Goal: Task Accomplishment & Management: Complete application form

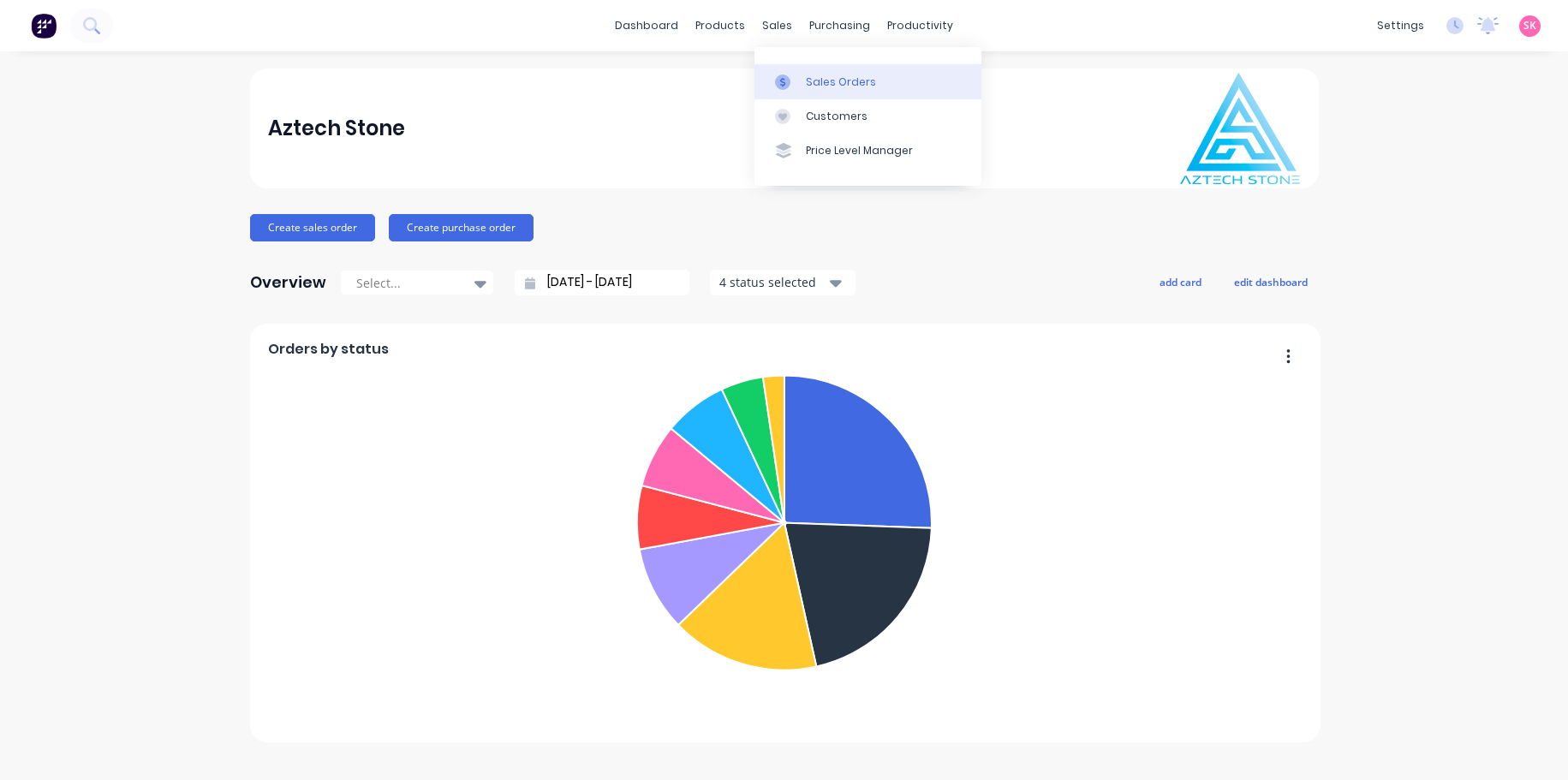
click at [834, 87] on div "Sales Orders" at bounding box center [841, 82] width 70 height 15
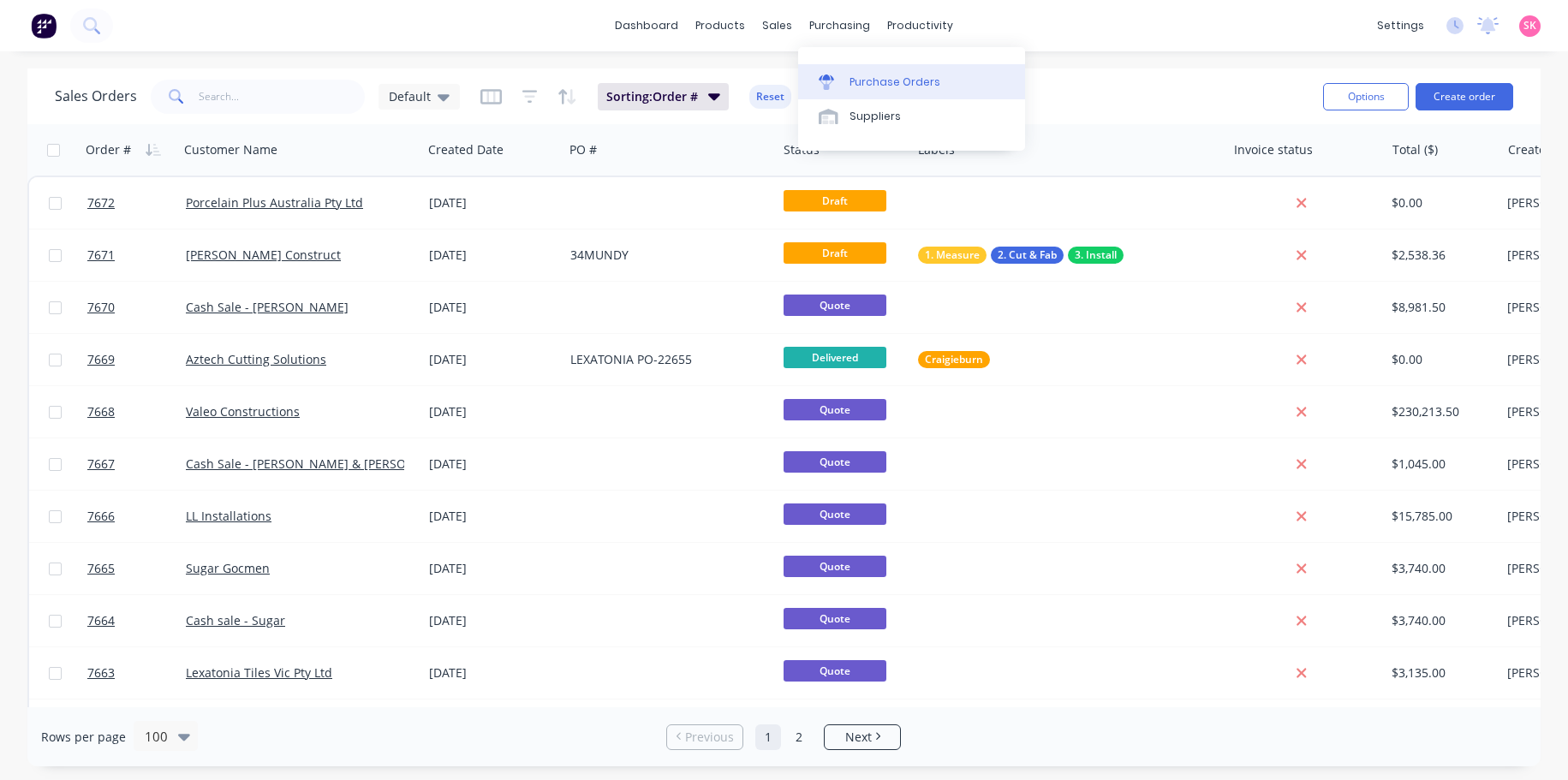
click at [870, 78] on div "Purchase Orders" at bounding box center [895, 82] width 91 height 15
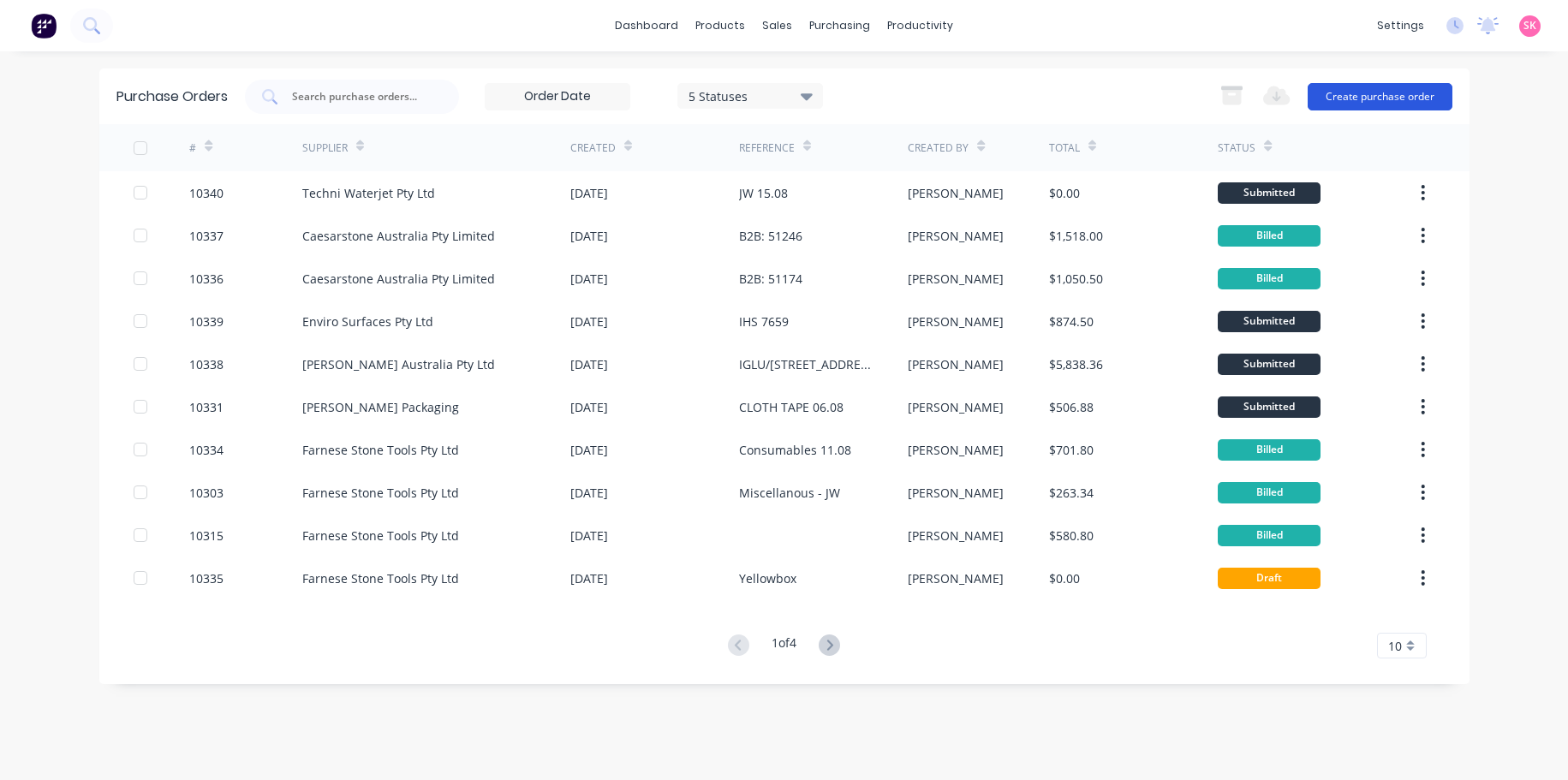
click at [1386, 96] on button "Create purchase order" at bounding box center [1379, 96] width 145 height 28
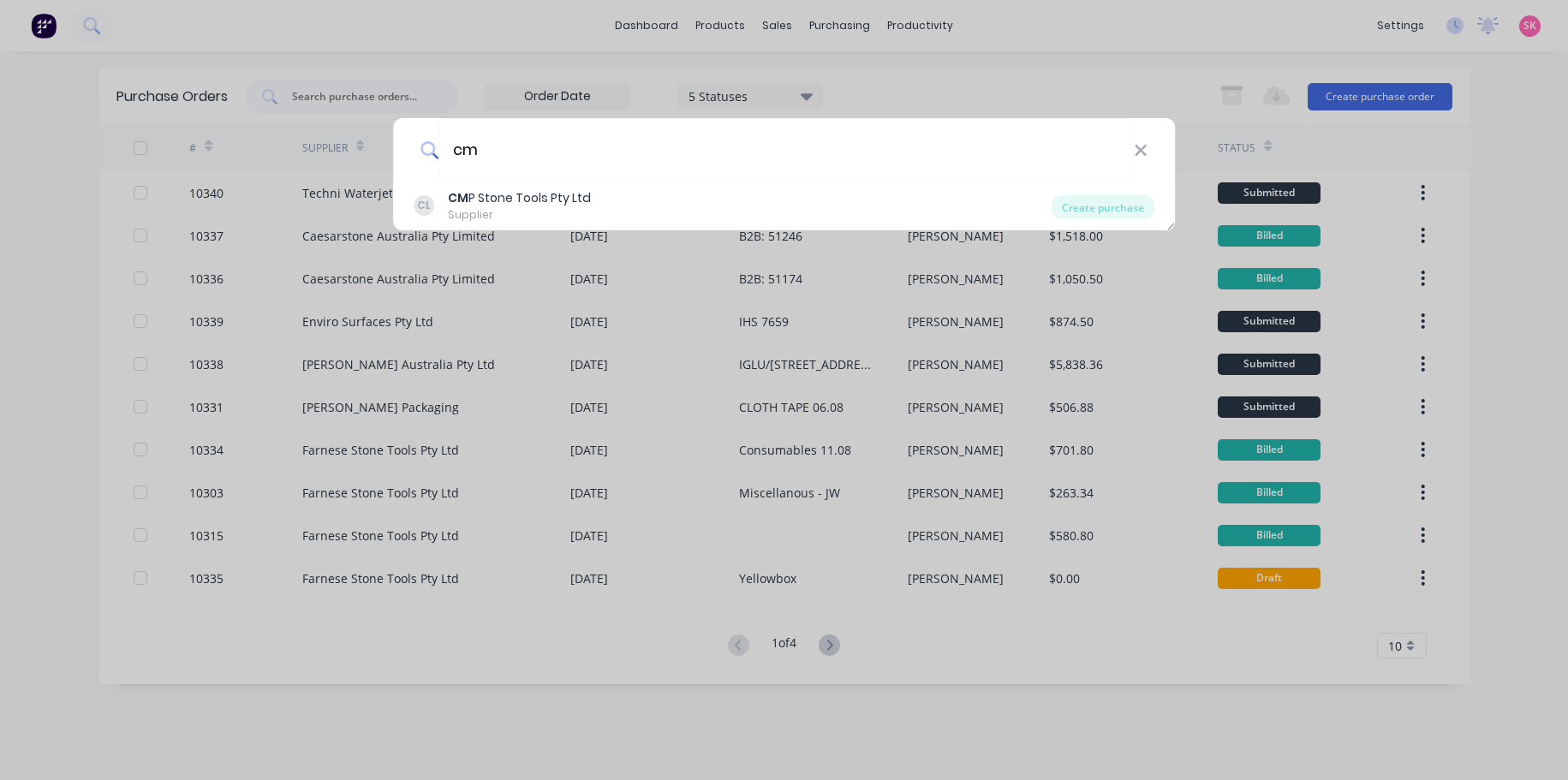
type input "c"
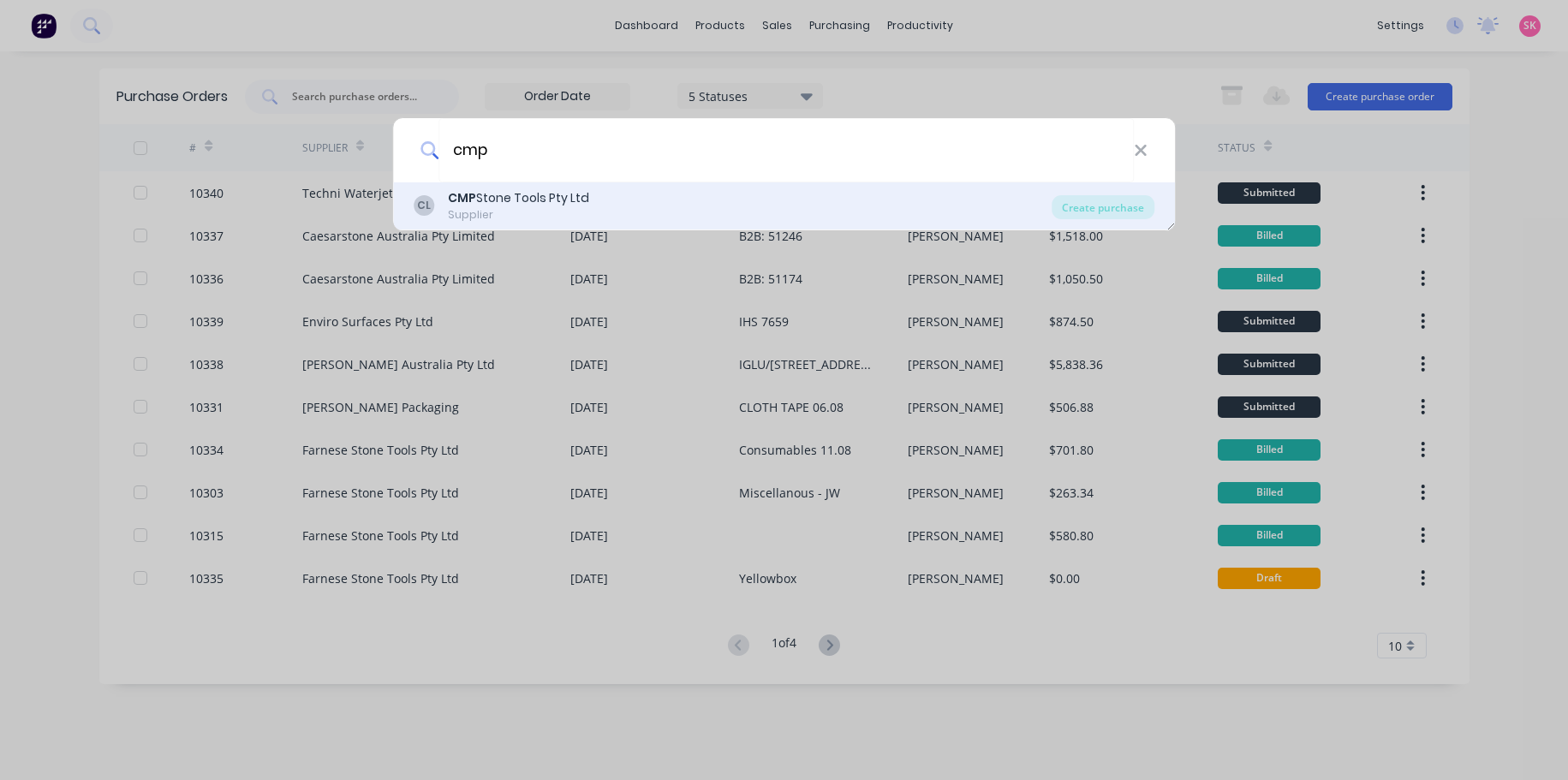
type input "cmp"
click at [540, 207] on div "CMP Stone Tools Pty Ltd" at bounding box center [518, 199] width 142 height 18
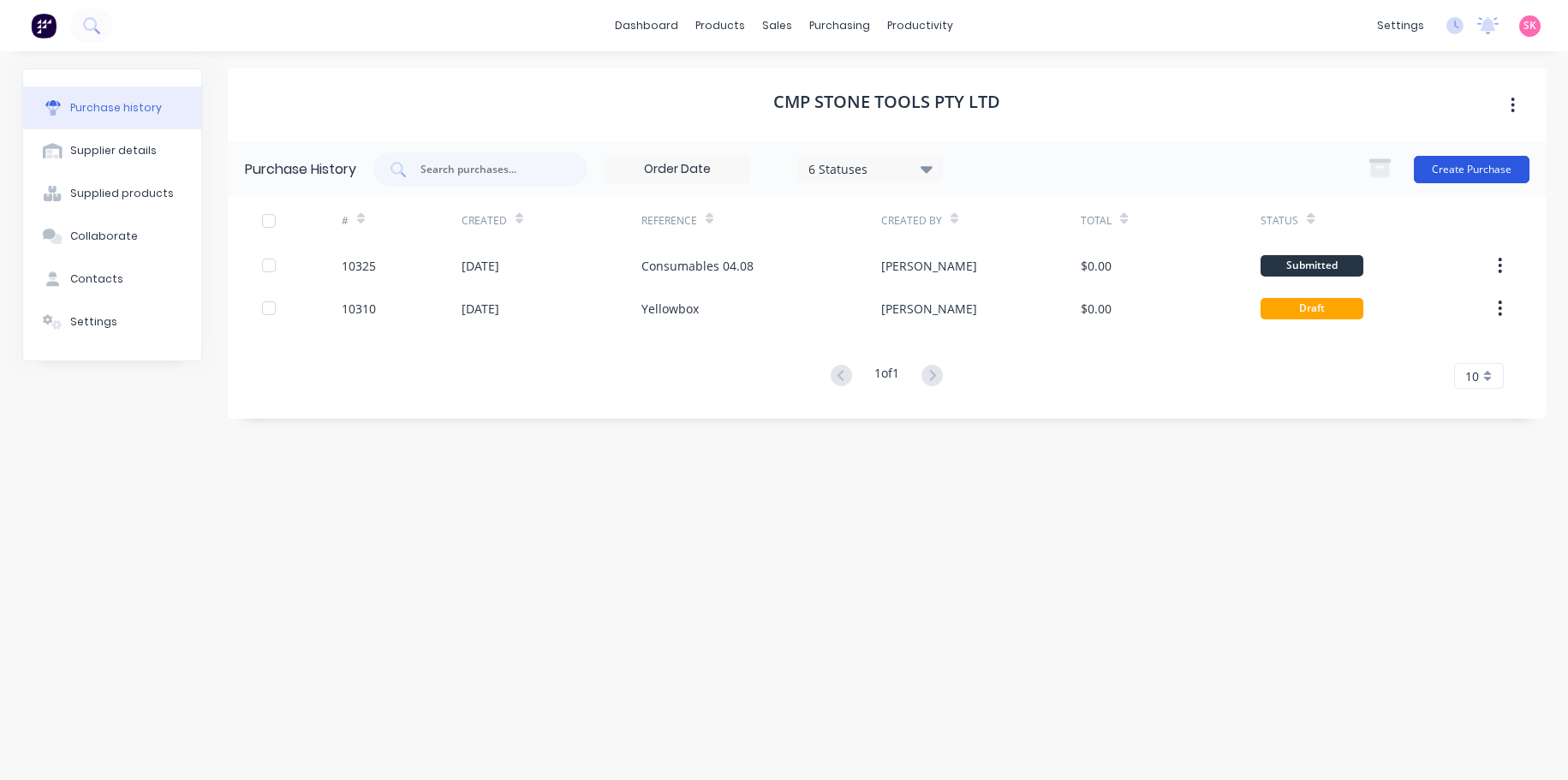
click at [1464, 167] on button "Create Purchase" at bounding box center [1472, 169] width 116 height 28
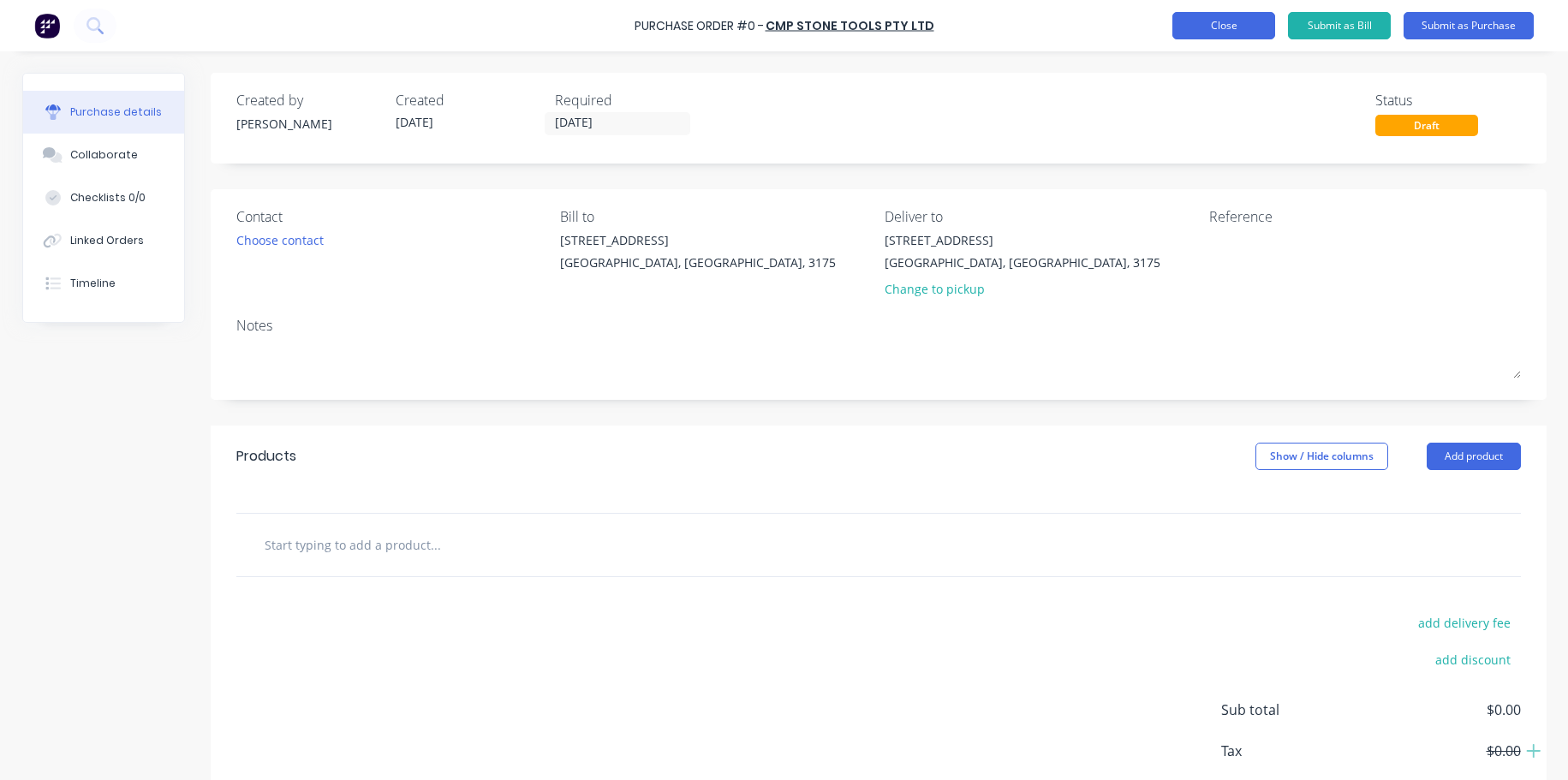
click at [1233, 32] on button "Close" at bounding box center [1223, 25] width 102 height 28
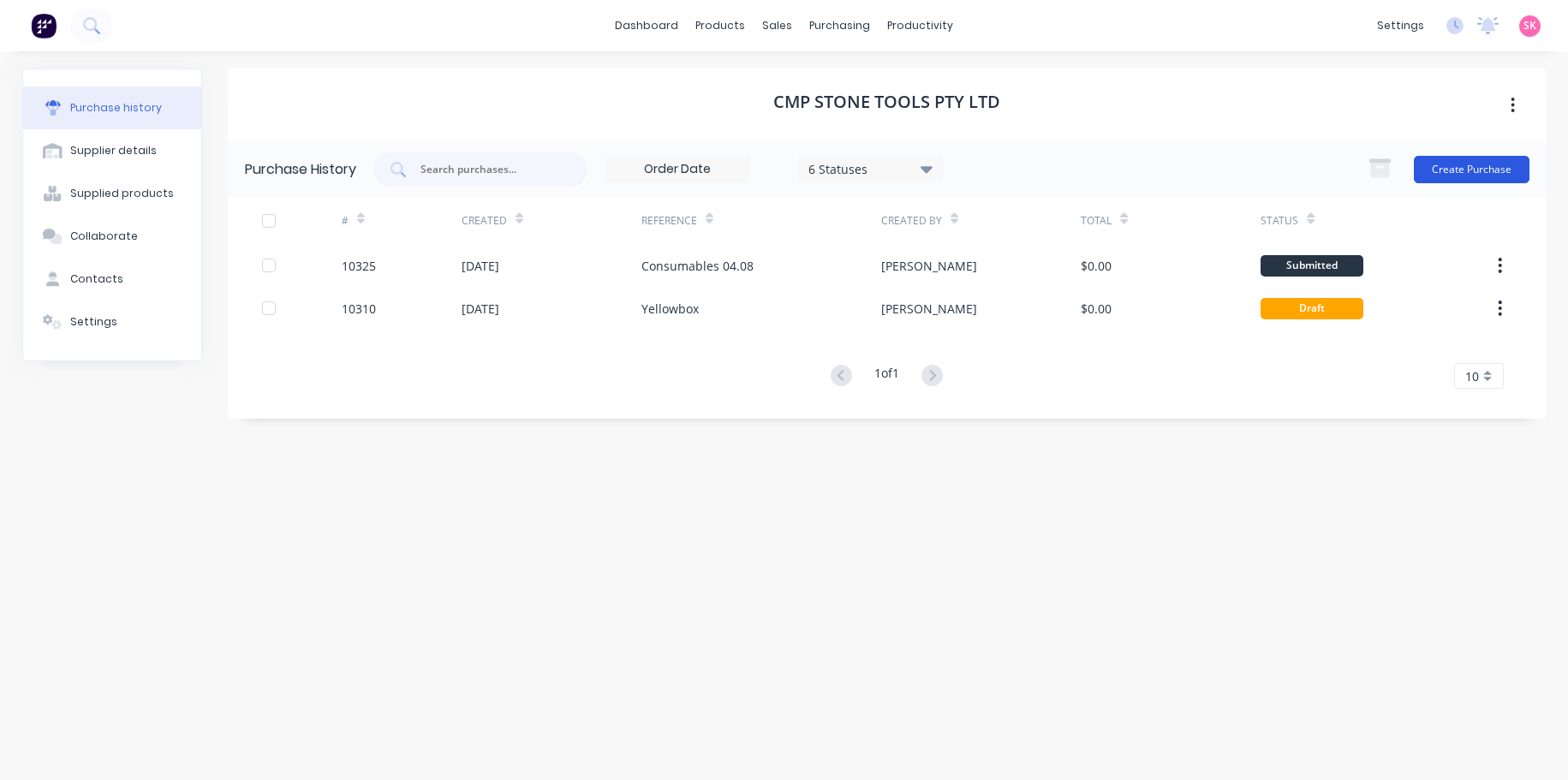
click at [1475, 174] on button "Create Purchase" at bounding box center [1472, 169] width 116 height 28
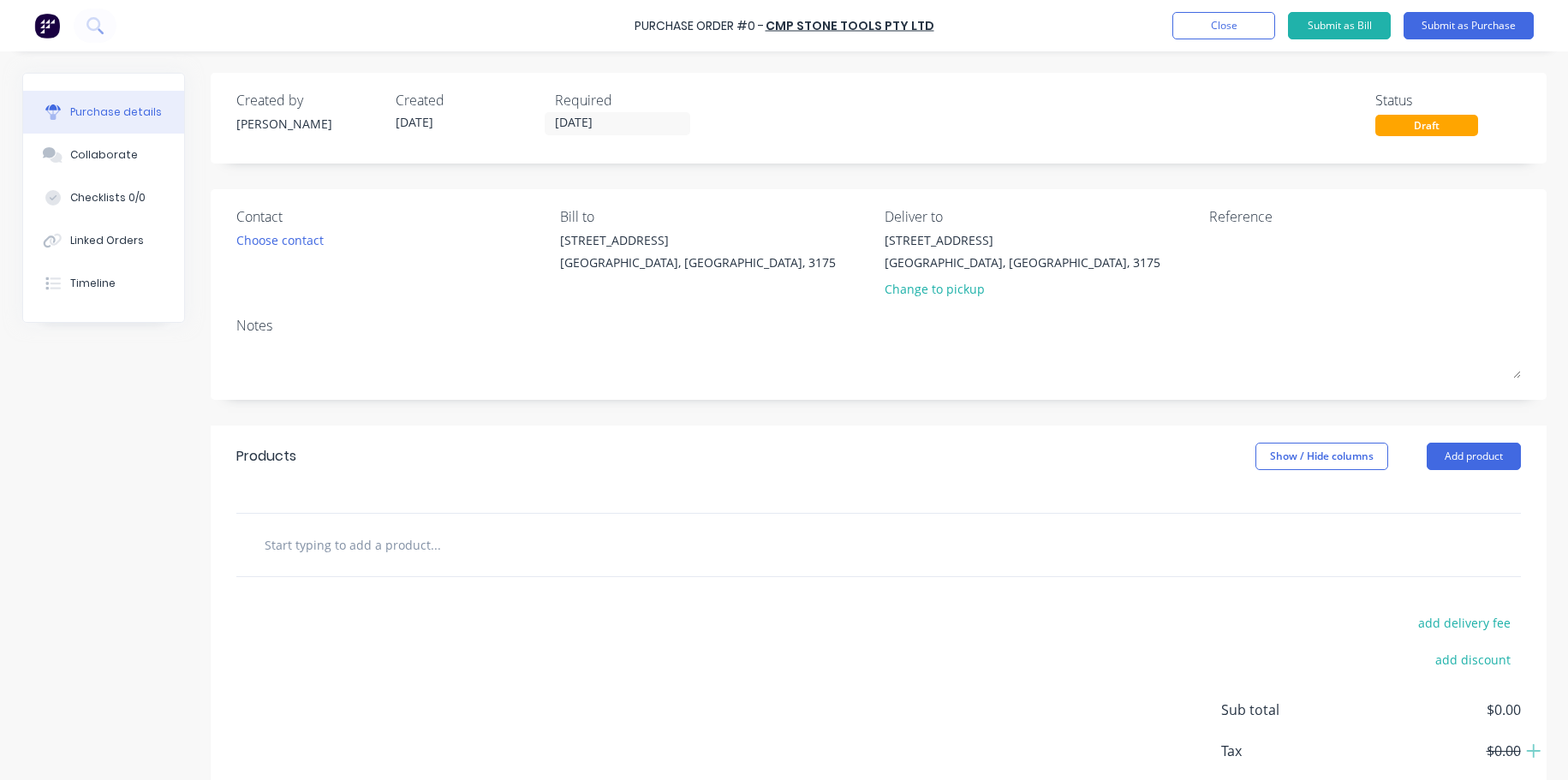
click at [639, 551] on div at bounding box center [507, 544] width 514 height 34
click at [425, 540] on input "text" at bounding box center [435, 544] width 343 height 34
type input "m"
type input "P"
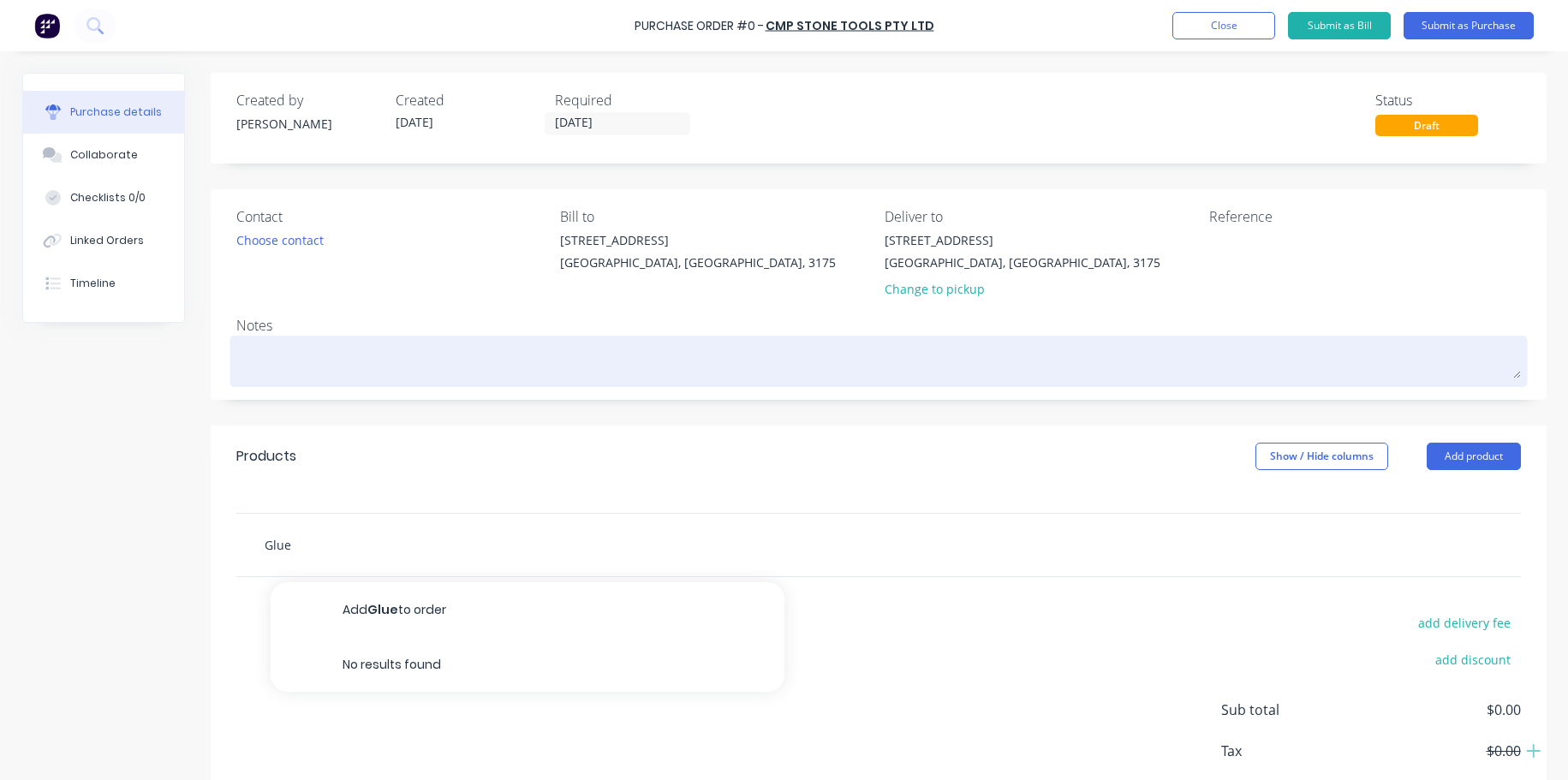
type input "Glue"
click at [636, 340] on div at bounding box center [878, 362] width 1284 height 43
click at [422, 368] on textarea at bounding box center [878, 359] width 1284 height 38
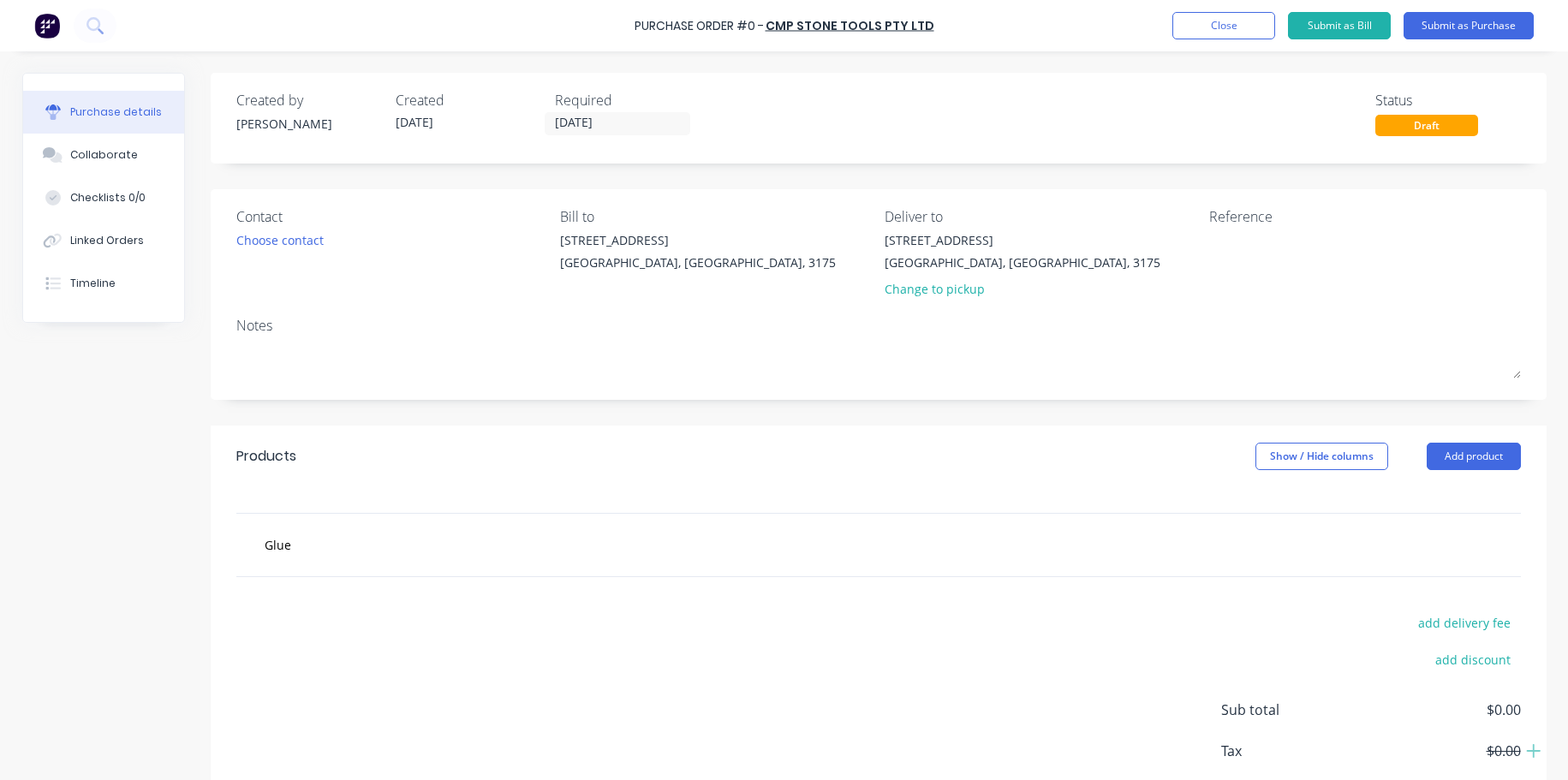
click at [441, 310] on div "Contact Choose contact [PERSON_NAME] to [STREET_ADDRESS] Deliver to [STREET_ADD…" at bounding box center [879, 295] width 1336 height 211
click at [863, 77] on div "Created by [PERSON_NAME] Created [DATE] Required [DATE] Status Draft" at bounding box center [879, 118] width 1336 height 91
click at [1506, 22] on button "Submit as Purchase" at bounding box center [1468, 25] width 130 height 28
